Goal: Find specific page/section: Find specific page/section

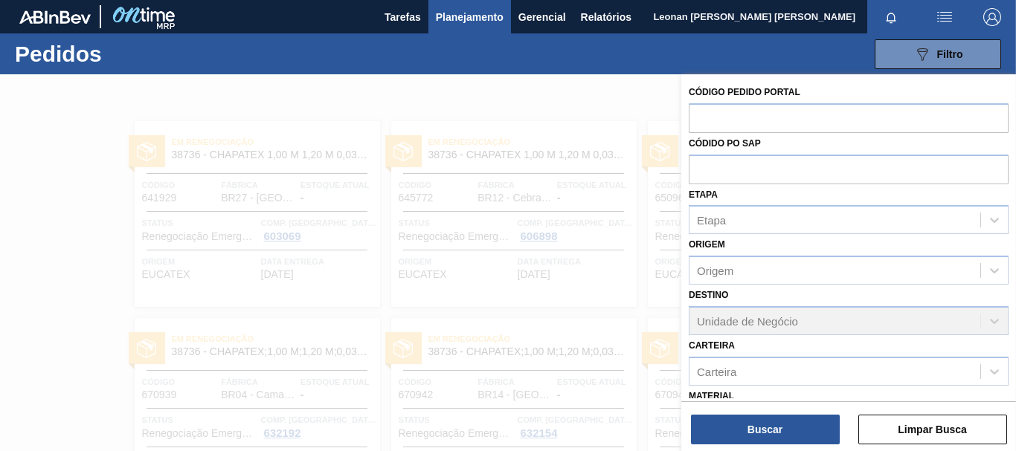
scroll to position [173, 0]
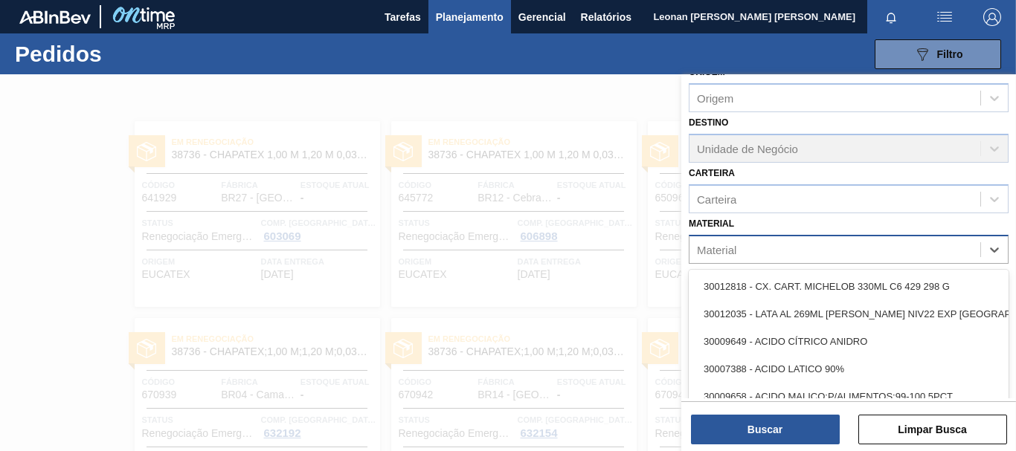
click at [890, 257] on div "Material" at bounding box center [834, 250] width 291 height 22
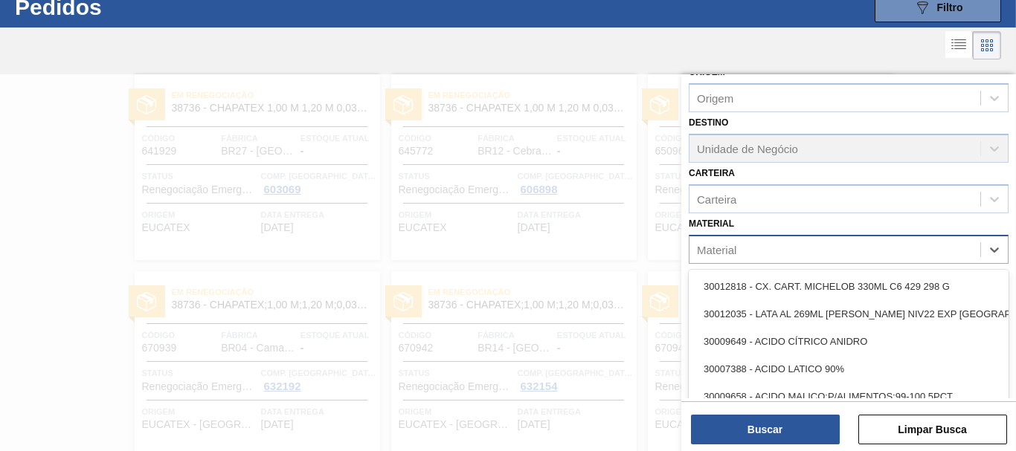
scroll to position [48, 0]
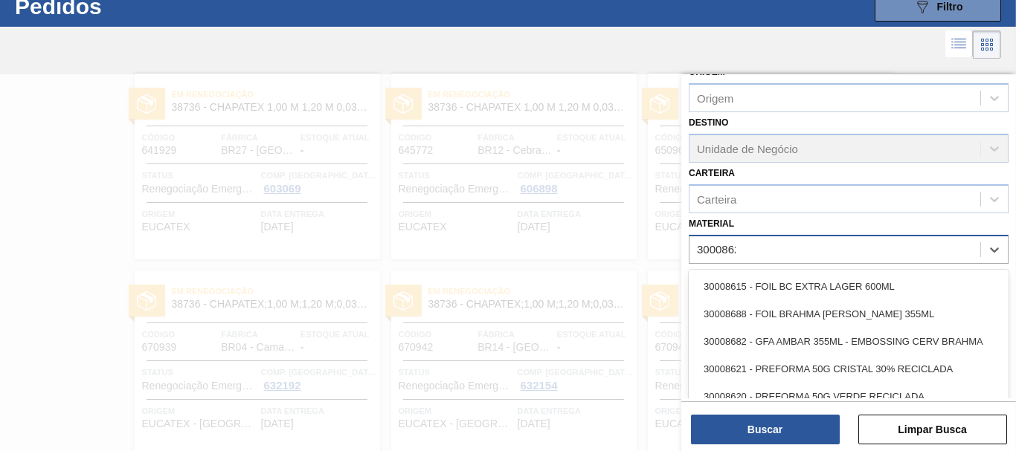
type input "30008620"
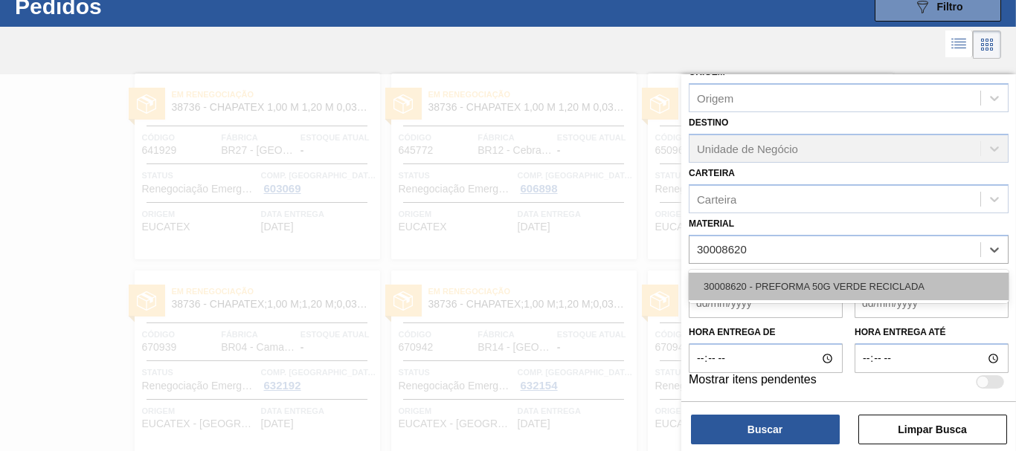
click at [881, 281] on div "30008620 - PREFORMA 50G VERDE RECICLADA" at bounding box center [849, 287] width 320 height 28
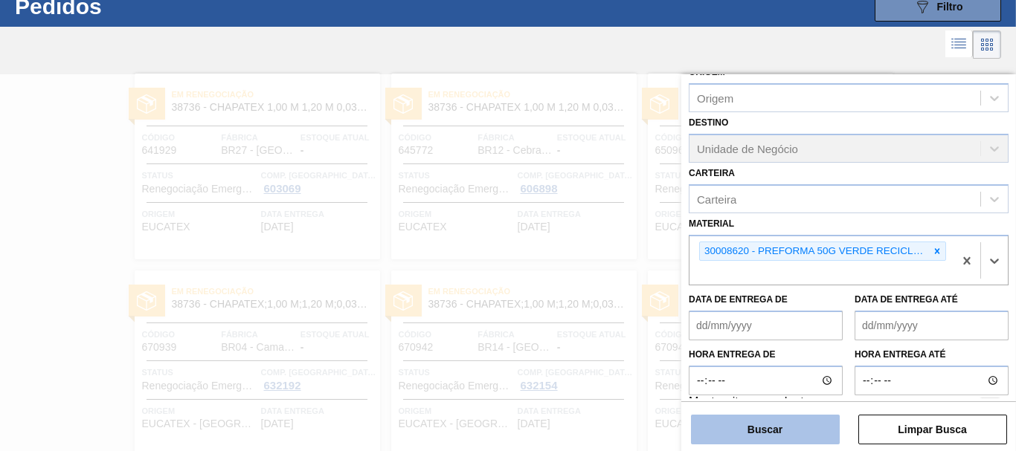
click at [806, 428] on button "Buscar" at bounding box center [765, 430] width 149 height 30
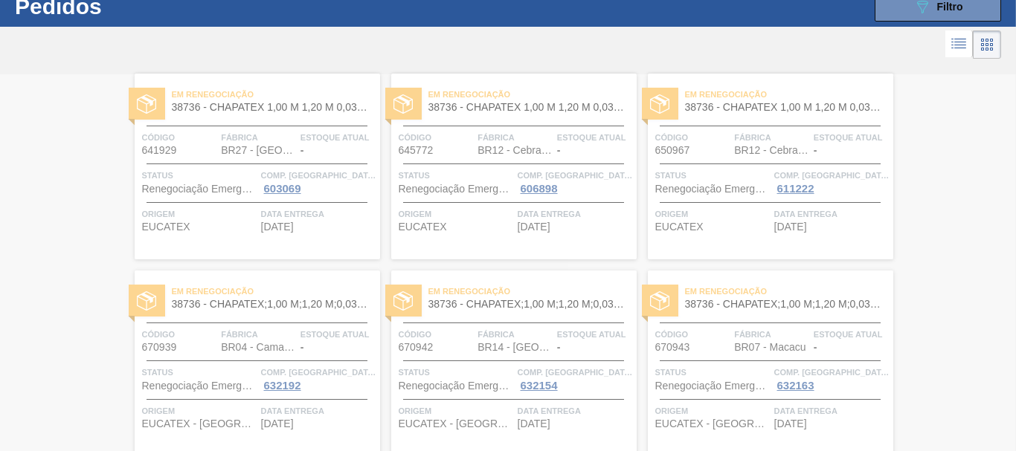
scroll to position [0, 0]
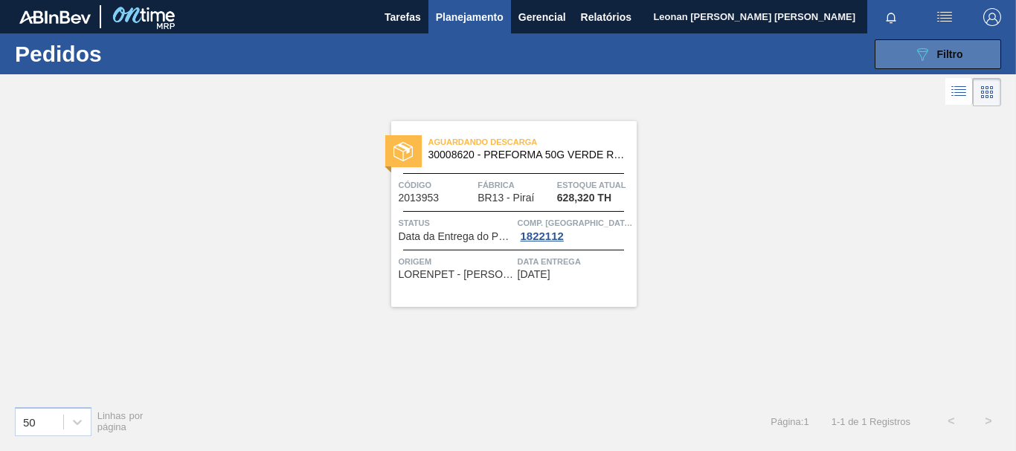
click at [901, 39] on button "089F7B8B-B2A5-4AFE-B5C0-19BA573D28AC Filtro" at bounding box center [938, 54] width 126 height 30
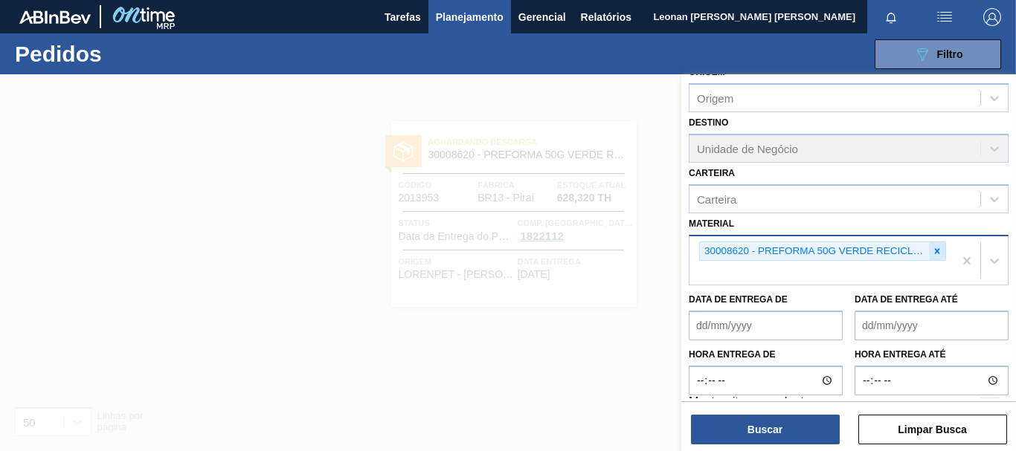
click at [935, 250] on icon at bounding box center [937, 250] width 5 height 5
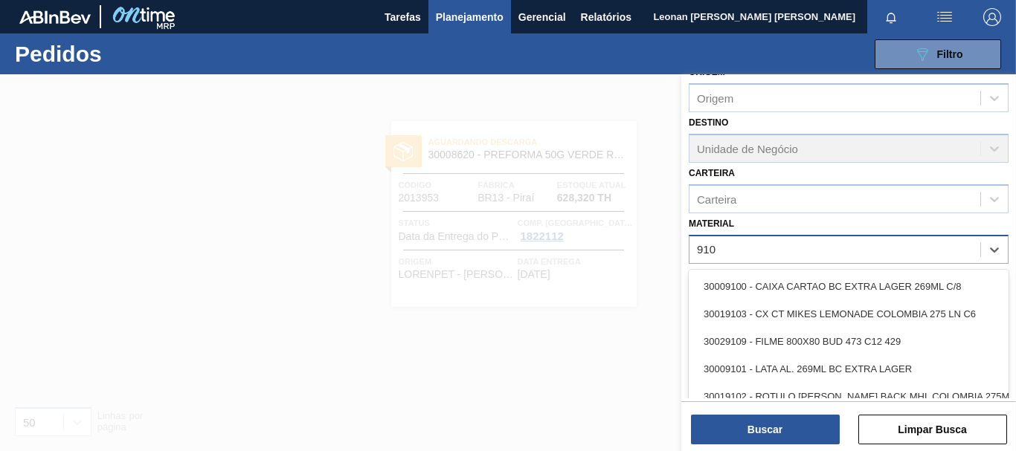
type input "9109"
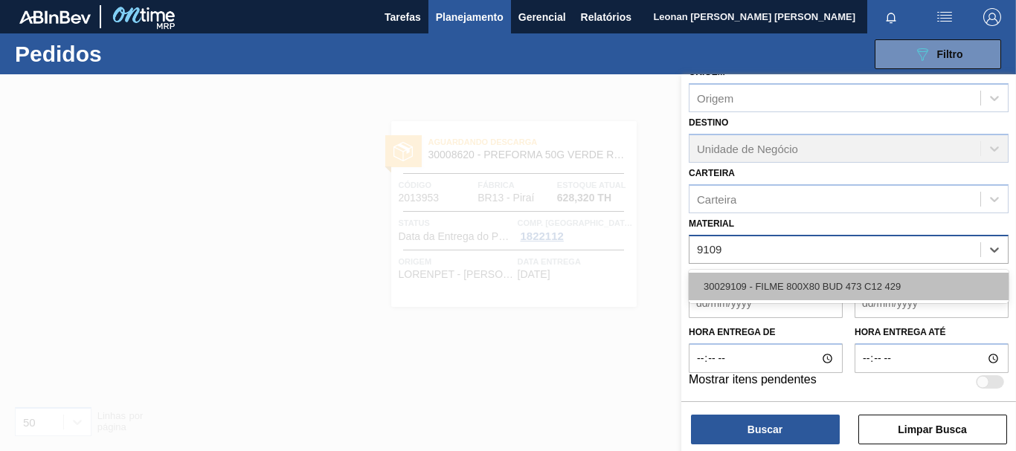
click at [911, 284] on div "30029109 - FILME 800X80 BUD 473 C12 429" at bounding box center [849, 287] width 320 height 28
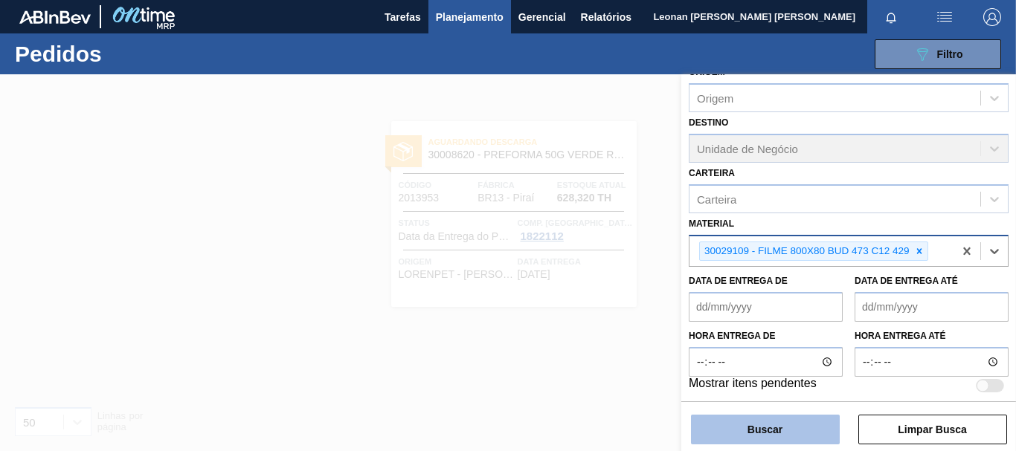
click at [819, 438] on button "Buscar" at bounding box center [765, 430] width 149 height 30
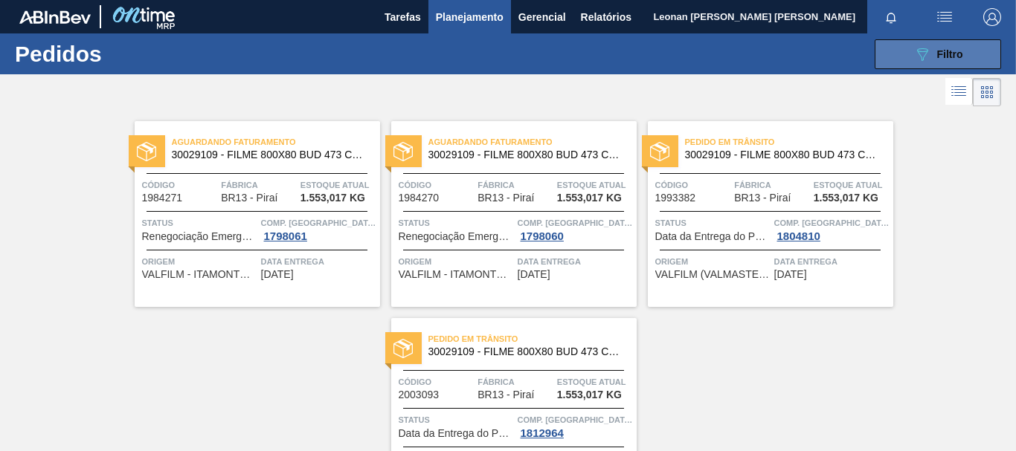
click at [943, 61] on div "089F7B8B-B2A5-4AFE-B5C0-19BA573D28AC Filtro" at bounding box center [938, 54] width 50 height 18
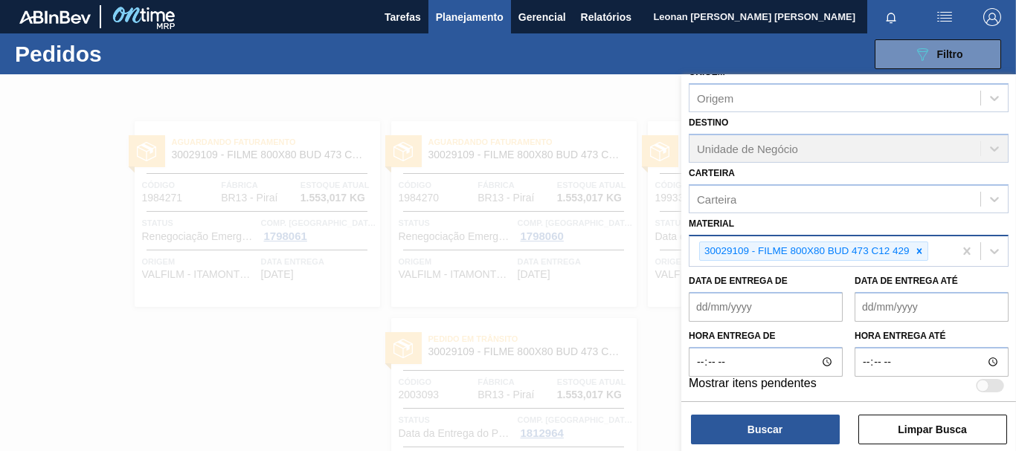
scroll to position [176, 0]
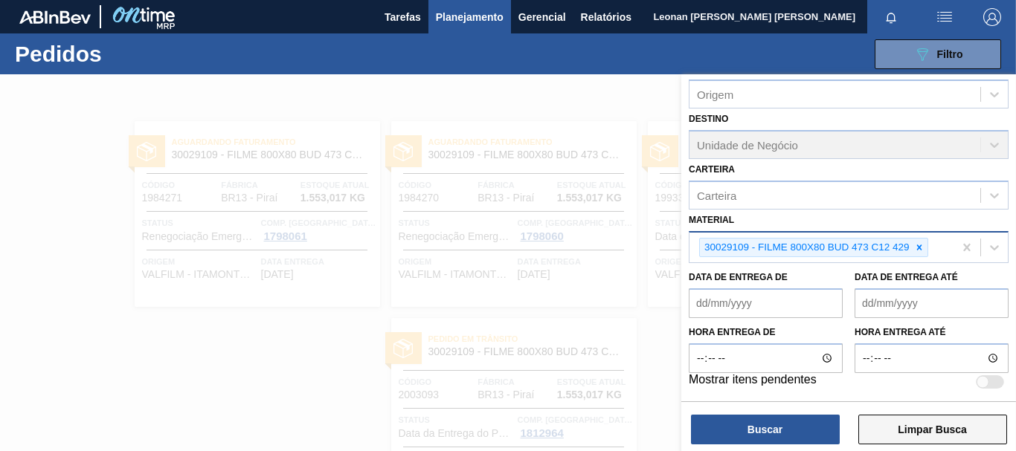
click at [939, 429] on button "Limpar Busca" at bounding box center [932, 430] width 149 height 30
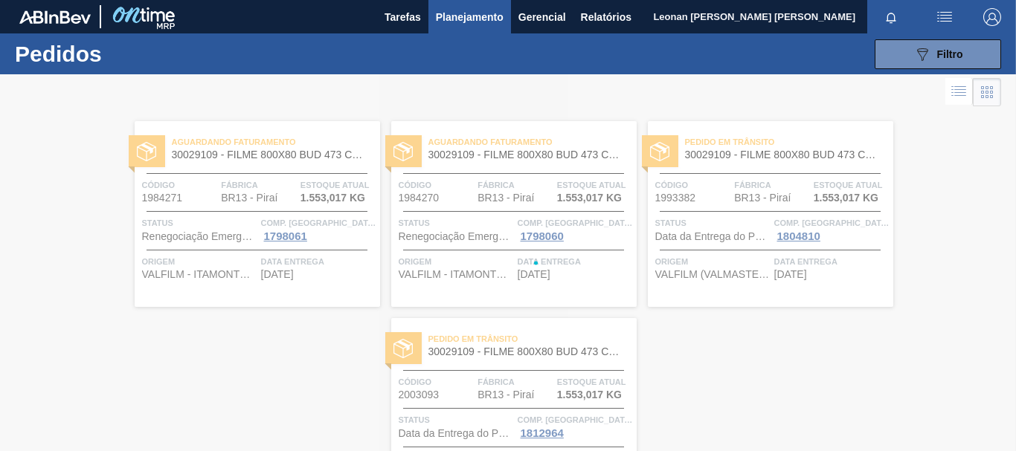
scroll to position [173, 0]
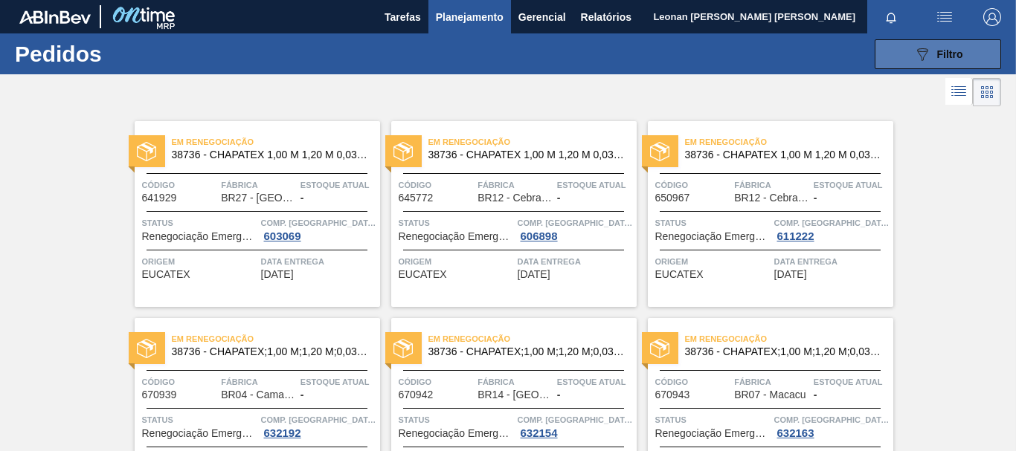
click at [888, 59] on button "089F7B8B-B2A5-4AFE-B5C0-19BA573D28AC Filtro" at bounding box center [938, 54] width 126 height 30
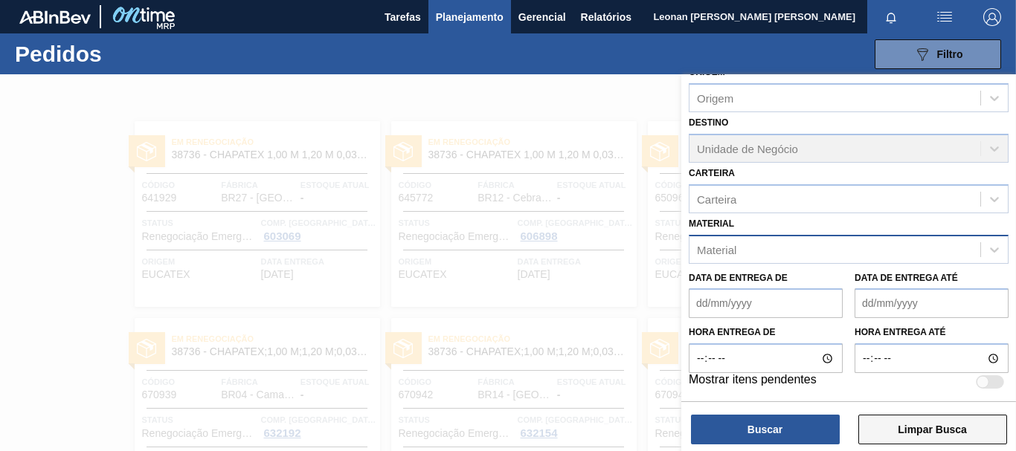
click at [910, 428] on button "Limpar Busca" at bounding box center [932, 430] width 149 height 30
